Goal: Task Accomplishment & Management: Manage account settings

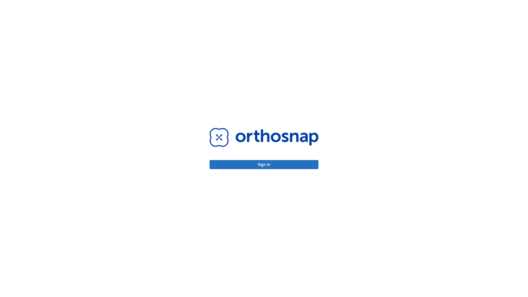
click at [264, 165] on button "Sign in" at bounding box center [264, 164] width 109 height 9
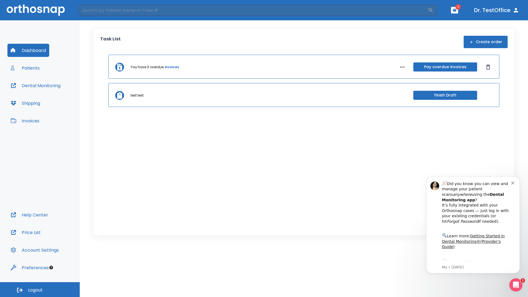
click at [40, 290] on span "Logout" at bounding box center [35, 290] width 15 height 6
